Goal: Navigation & Orientation: Find specific page/section

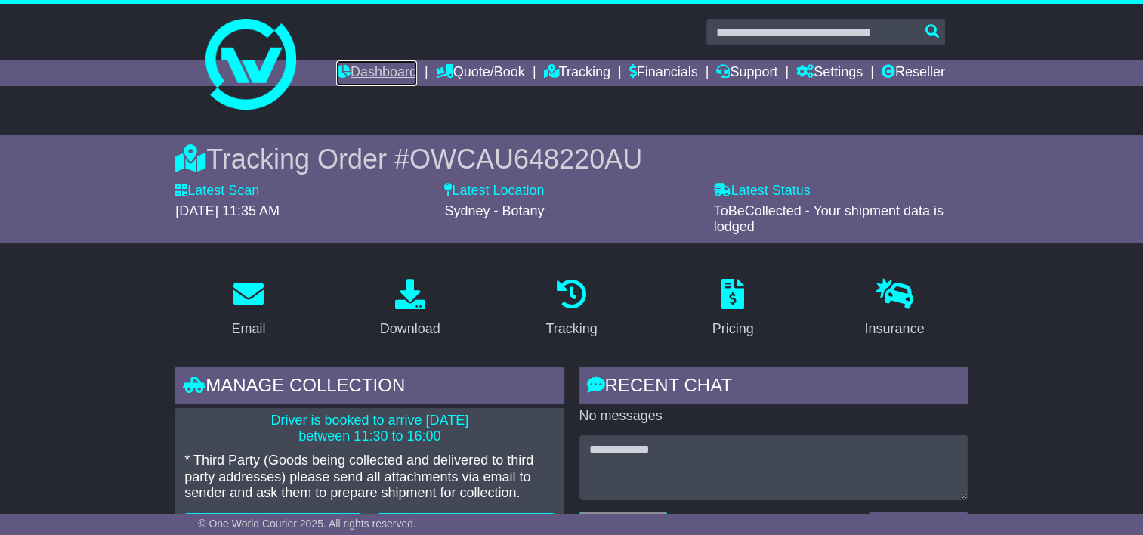
click at [363, 69] on link "Dashboard" at bounding box center [376, 73] width 81 height 26
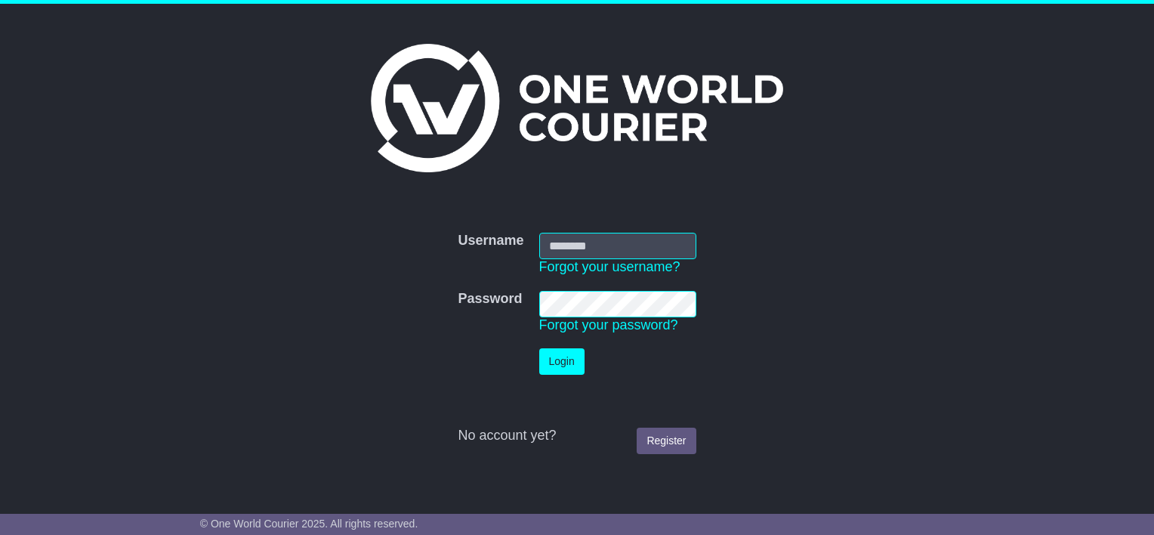
type input "**********"
click at [569, 364] on button "Login" at bounding box center [561, 361] width 45 height 26
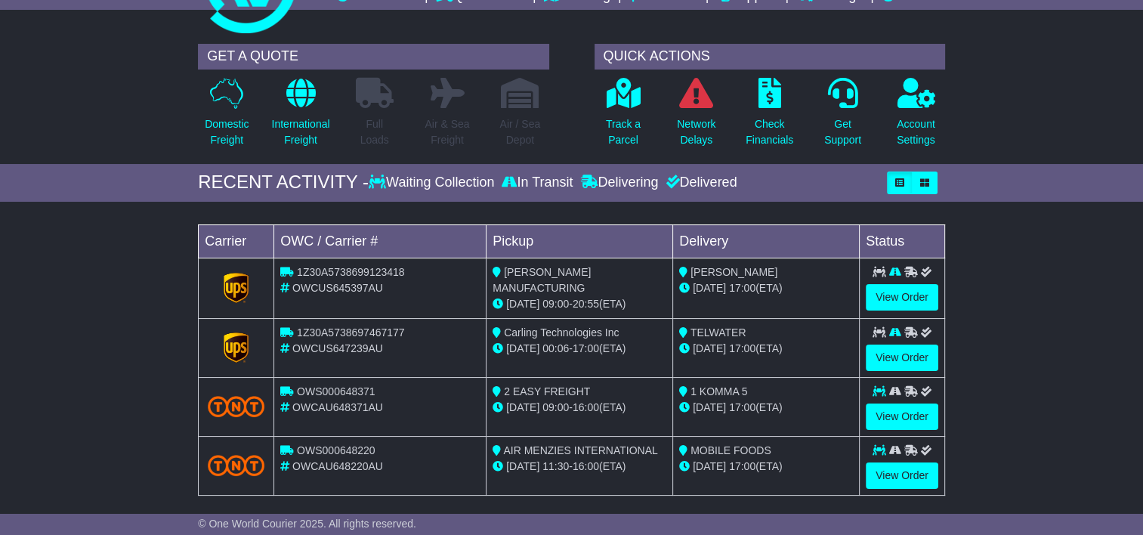
scroll to position [151, 0]
